Goal: Information Seeking & Learning: Learn about a topic

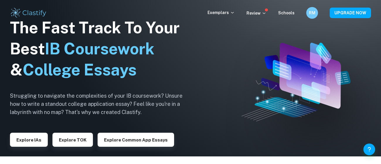
scroll to position [12, 0]
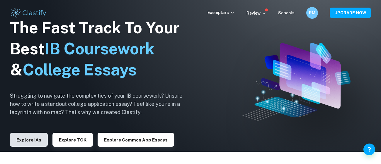
click at [25, 143] on button "Explore IAs" at bounding box center [29, 140] width 38 height 14
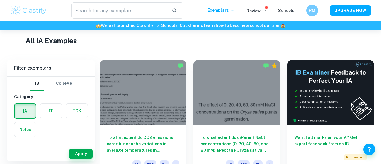
scroll to position [138, 0]
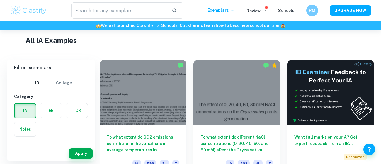
click at [44, 109] on label "button" at bounding box center [51, 111] width 22 height 14
click at [0, 0] on input "radio" at bounding box center [0, 0] width 0 height 0
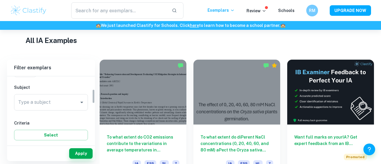
scroll to position [61, 0]
click at [43, 98] on div "Type a subject Type a subject" at bounding box center [51, 101] width 74 height 16
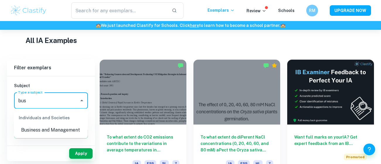
click at [45, 132] on li "Business and Management" at bounding box center [51, 130] width 74 height 11
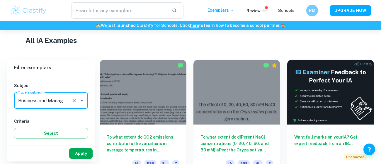
type input "Business and Management"
click at [76, 159] on button "Apply" at bounding box center [80, 154] width 23 height 11
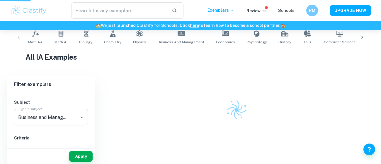
scroll to position [121, 0]
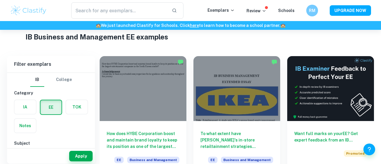
scroll to position [18, 0]
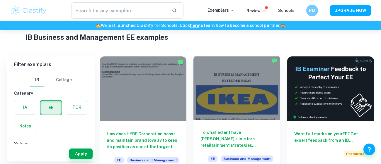
click at [248, 112] on div at bounding box center [236, 87] width 87 height 65
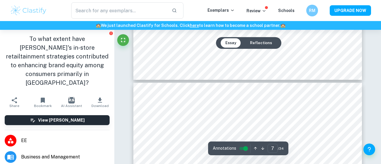
type input "8"
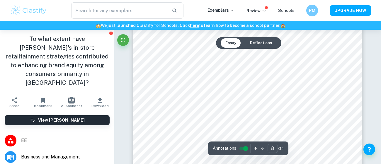
scroll to position [2387, 0]
